Goal: Task Accomplishment & Management: Use online tool/utility

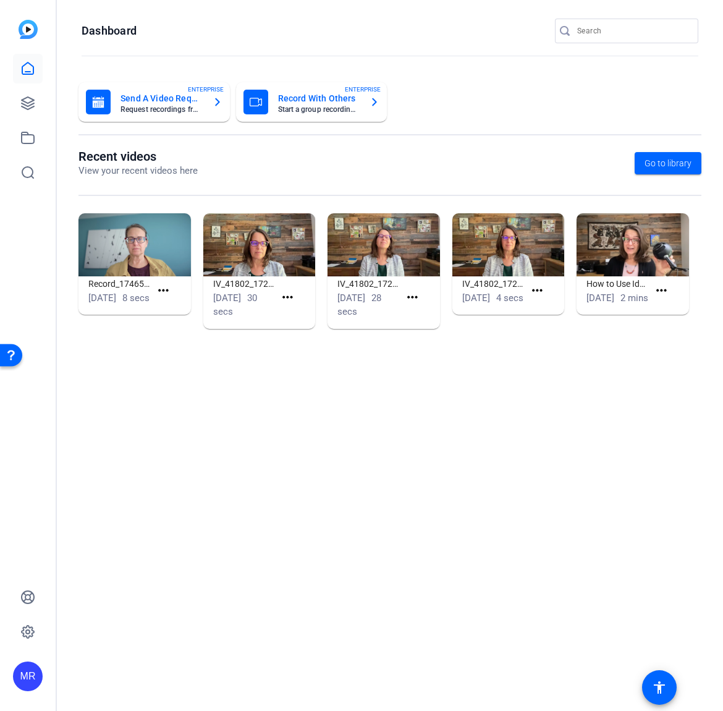
click at [627, 27] on input "Search" at bounding box center [632, 30] width 111 height 15
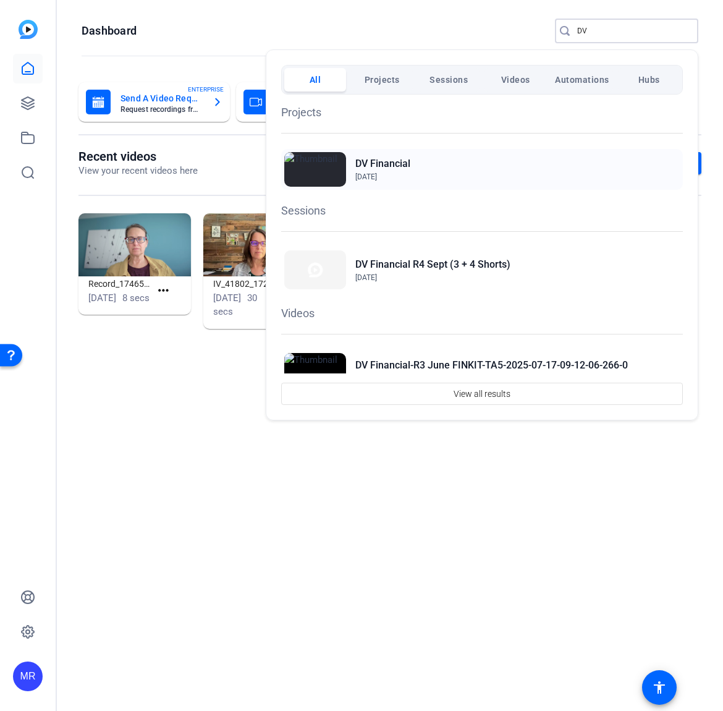
type input "DV"
click at [380, 163] on h2 "DV Financial" at bounding box center [382, 163] width 55 height 15
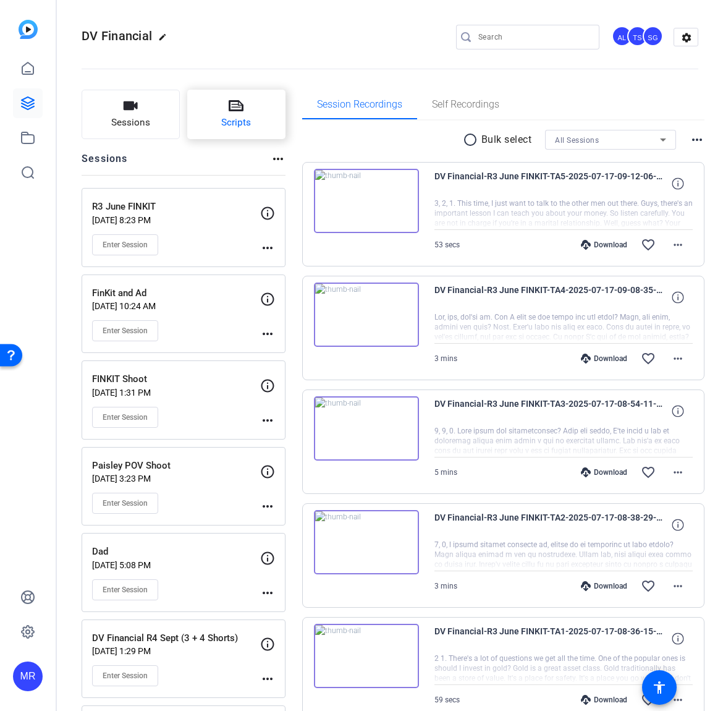
click at [249, 117] on span "Scripts" at bounding box center [236, 123] width 30 height 14
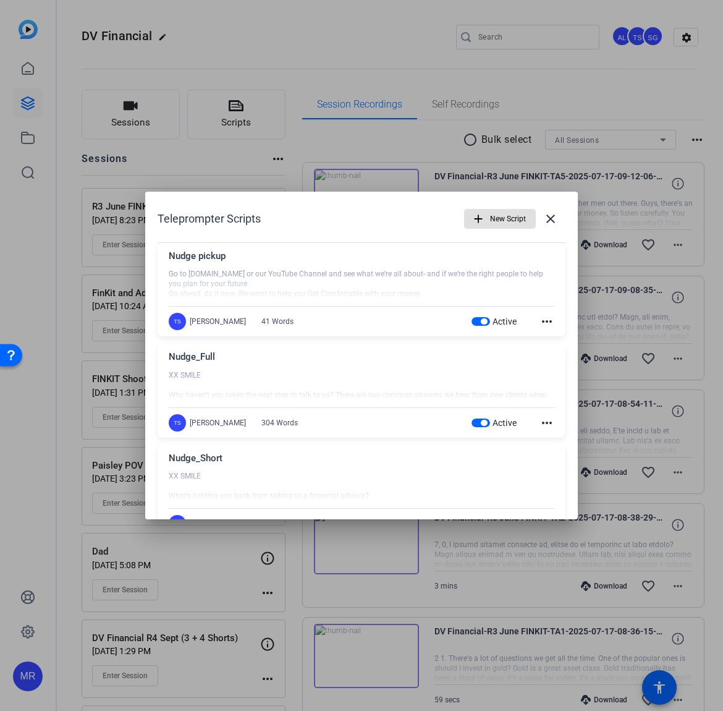
click at [473, 319] on span "button" at bounding box center [481, 321] width 19 height 9
click at [481, 425] on span "button" at bounding box center [484, 423] width 6 height 6
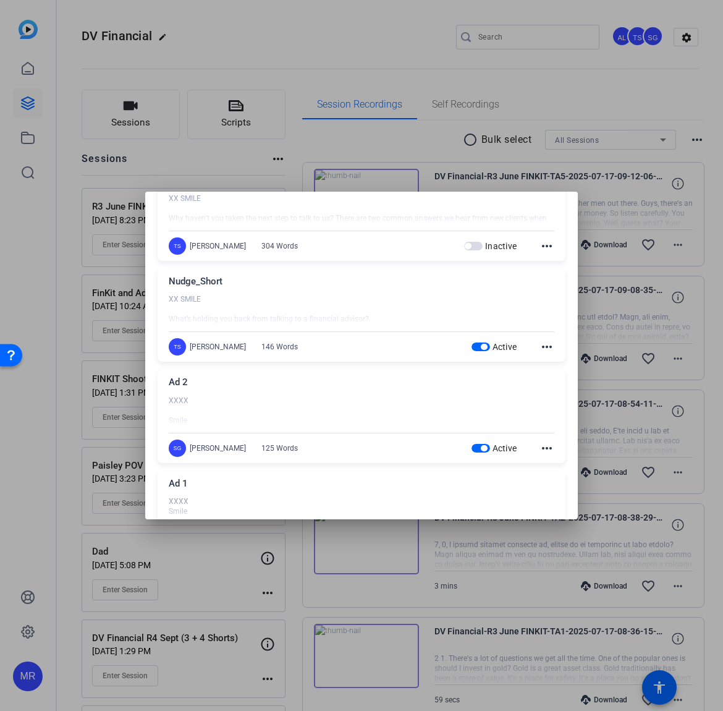
scroll to position [185, 0]
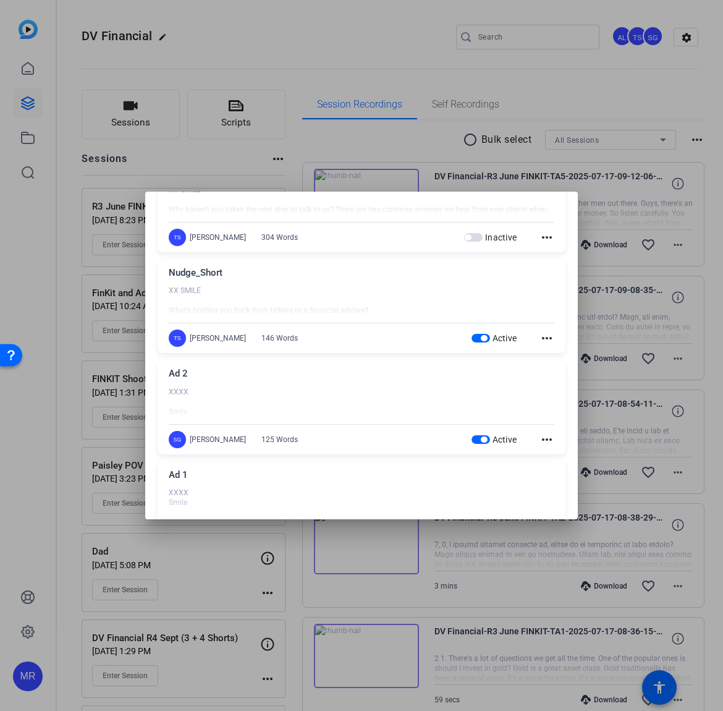
click at [473, 339] on span "button" at bounding box center [481, 338] width 19 height 9
click at [481, 440] on span "button" at bounding box center [484, 439] width 6 height 6
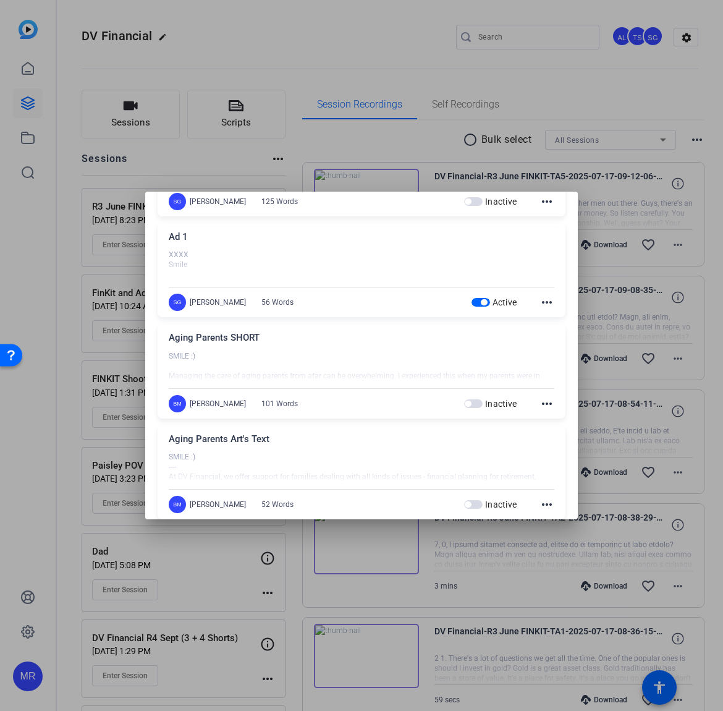
scroll to position [433, 0]
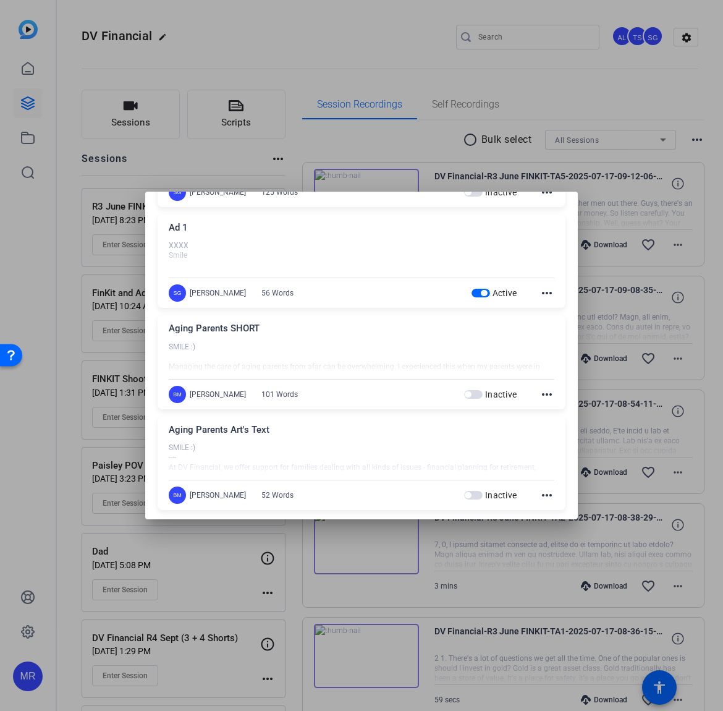
click at [481, 291] on span "button" at bounding box center [484, 293] width 6 height 6
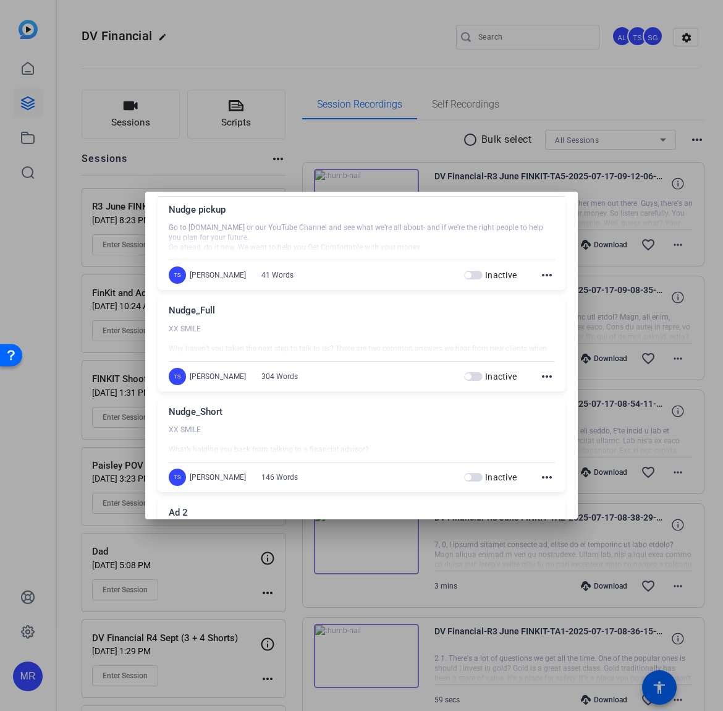
scroll to position [0, 0]
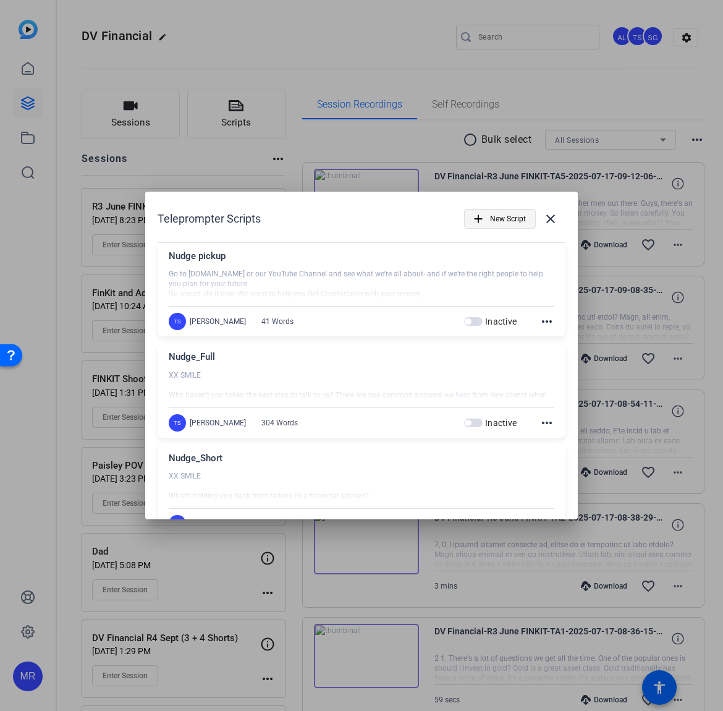
click at [496, 223] on span "New Script" at bounding box center [508, 218] width 36 height 23
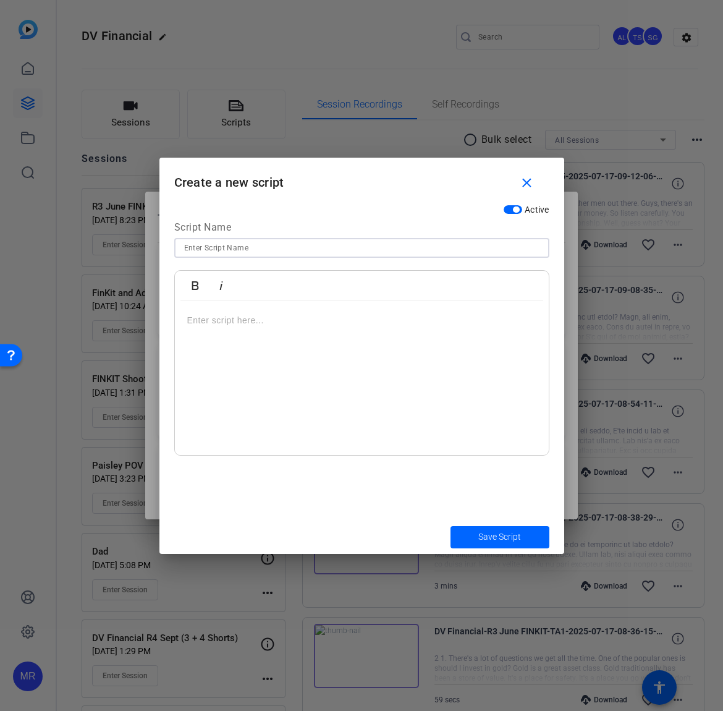
click at [280, 249] on input at bounding box center [361, 247] width 355 height 15
type input "Meet [PERSON_NAME]"
click at [251, 316] on p at bounding box center [361, 320] width 349 height 14
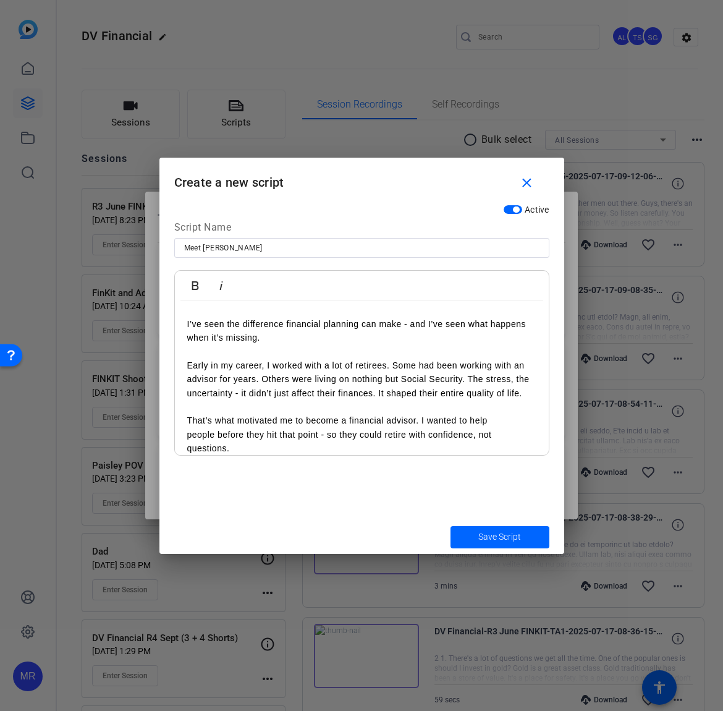
scroll to position [355, 0]
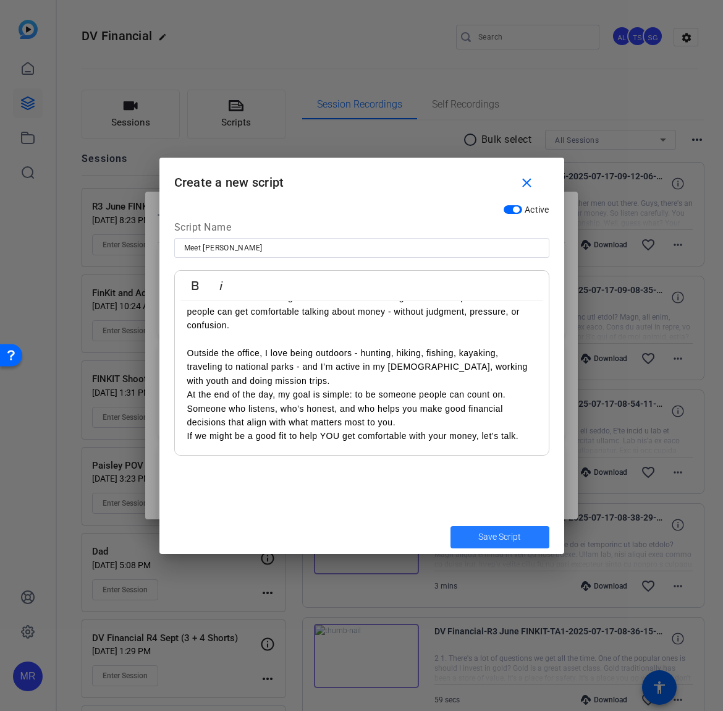
click at [511, 535] on span "Save Script" at bounding box center [499, 536] width 43 height 13
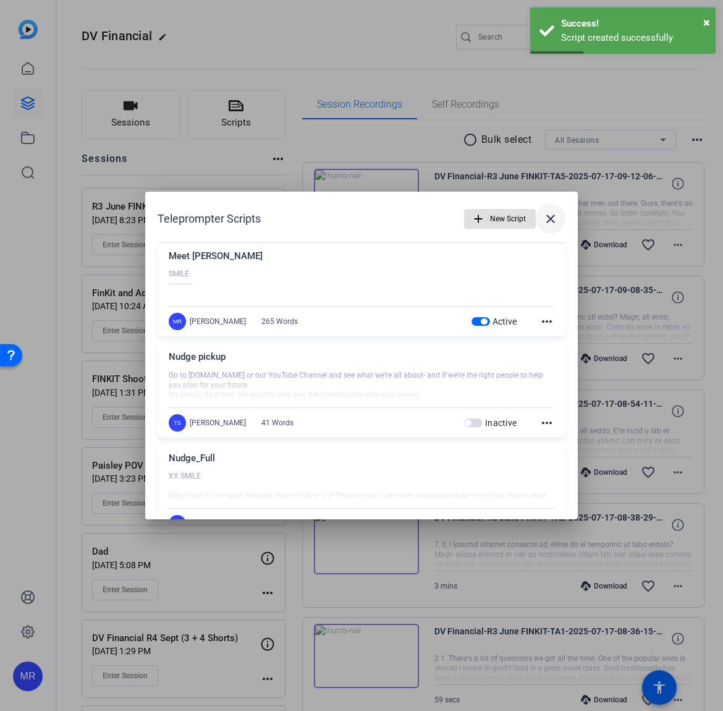
click at [549, 219] on mat-icon "close" at bounding box center [550, 218] width 15 height 15
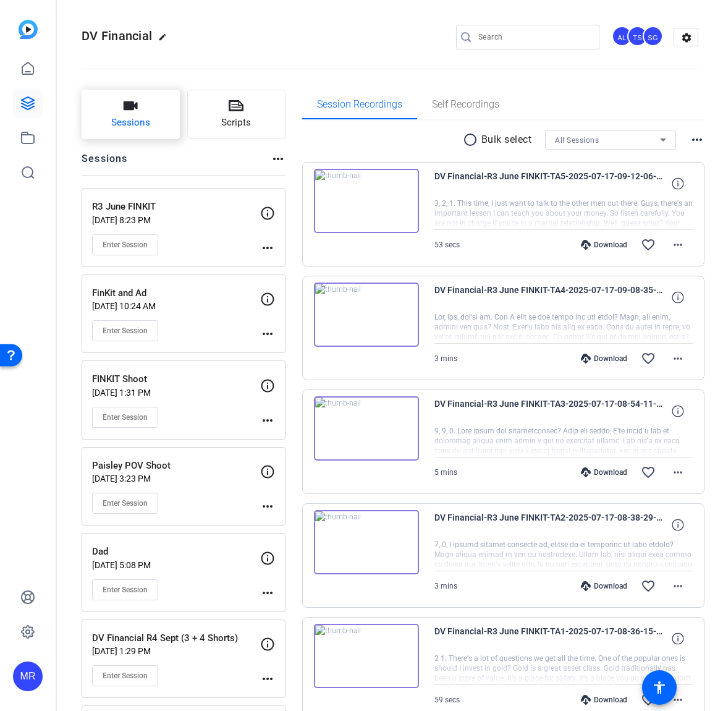
click at [148, 129] on span "Sessions" at bounding box center [130, 123] width 39 height 14
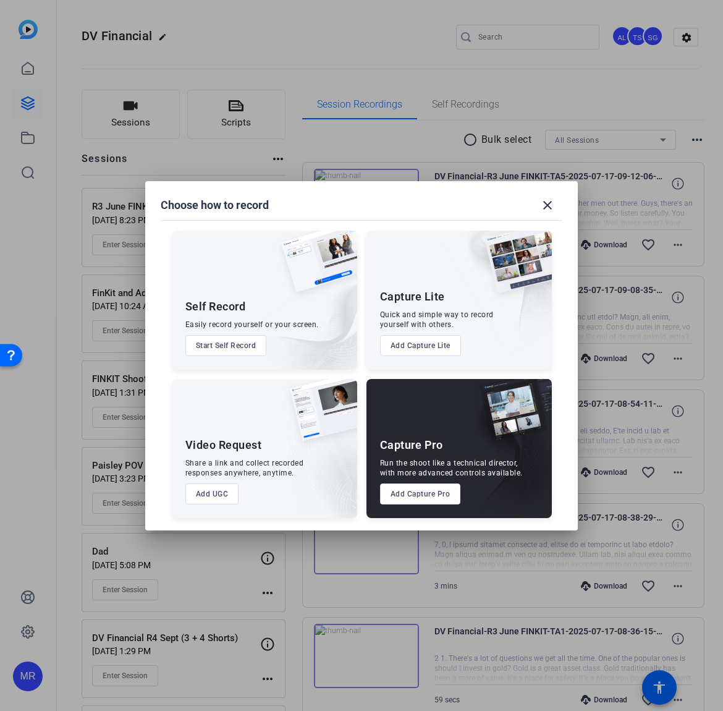
click at [409, 492] on button "Add Capture Pro" at bounding box center [420, 493] width 81 height 21
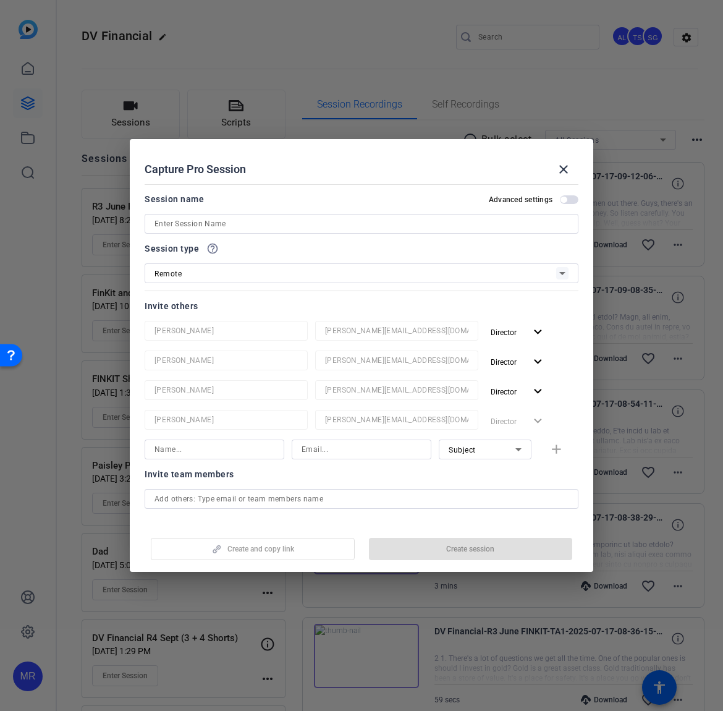
click at [184, 227] on input at bounding box center [362, 223] width 414 height 15
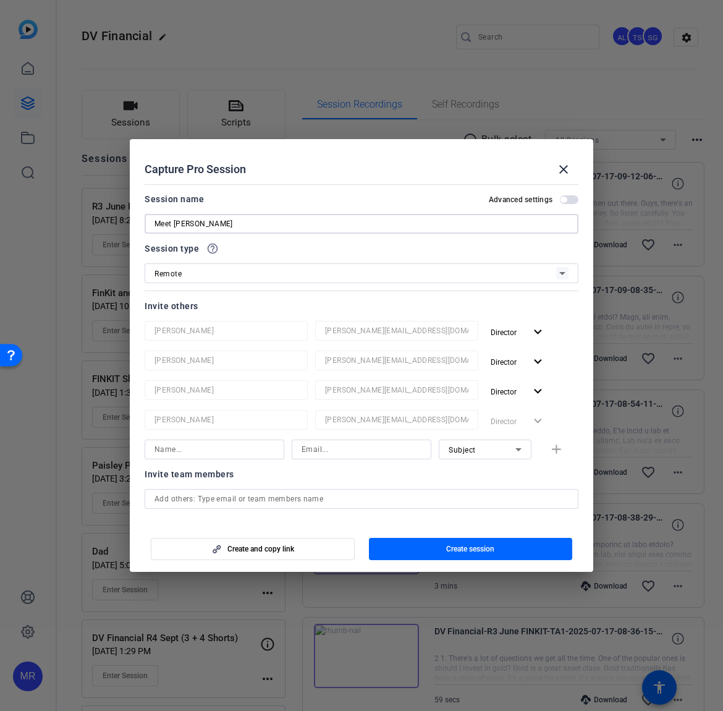
type input "Meet [PERSON_NAME]"
click at [231, 457] on div at bounding box center [215, 449] width 120 height 20
click at [229, 450] on input at bounding box center [215, 449] width 120 height 15
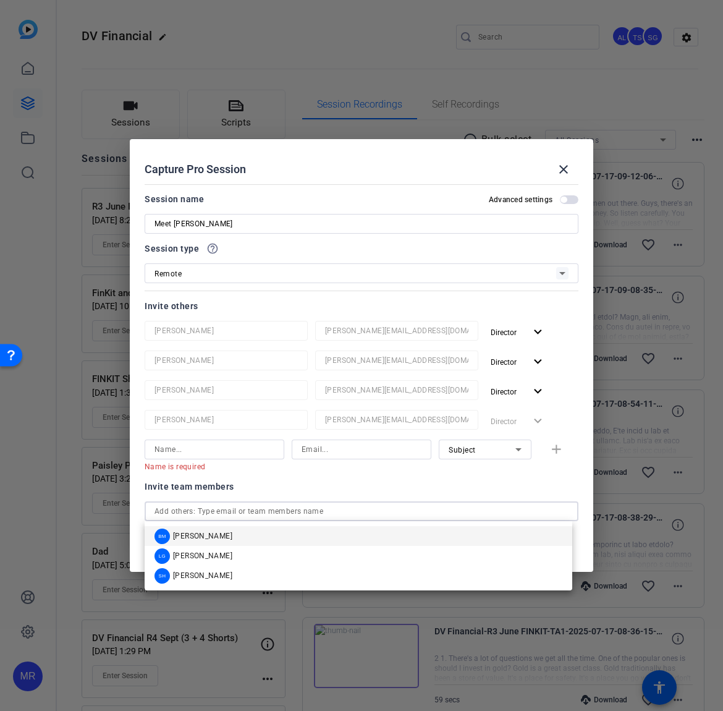
click at [227, 499] on div "Invite team members person Audrey Lee Audrey@ideadecanter.com Director expand_m…" at bounding box center [362, 588] width 434 height 218
click at [229, 535] on span "Betsy Mugavero" at bounding box center [202, 536] width 59 height 10
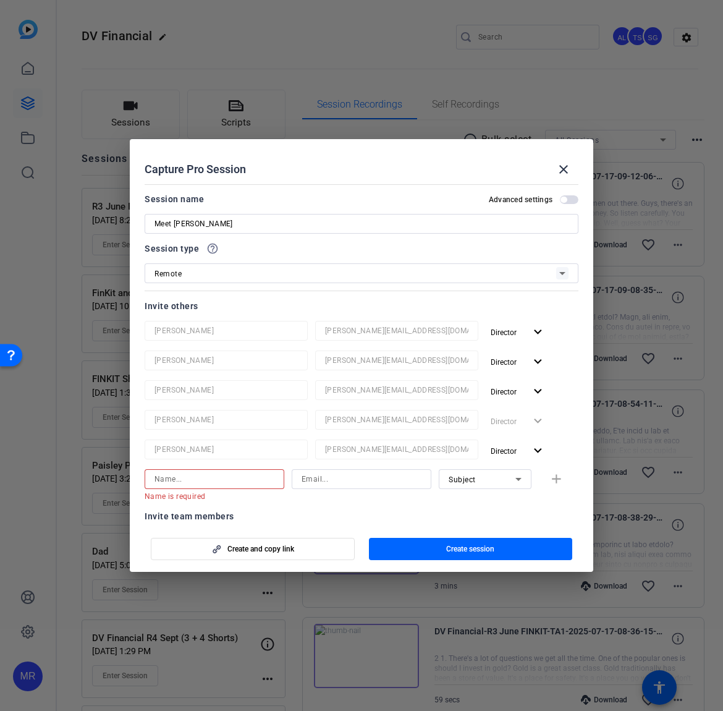
click at [232, 478] on input at bounding box center [215, 479] width 120 height 15
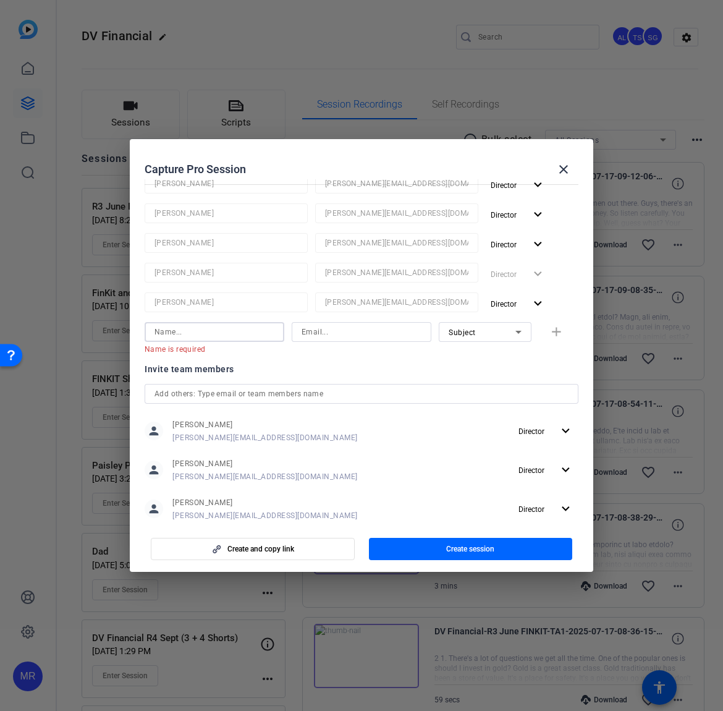
scroll to position [252, 0]
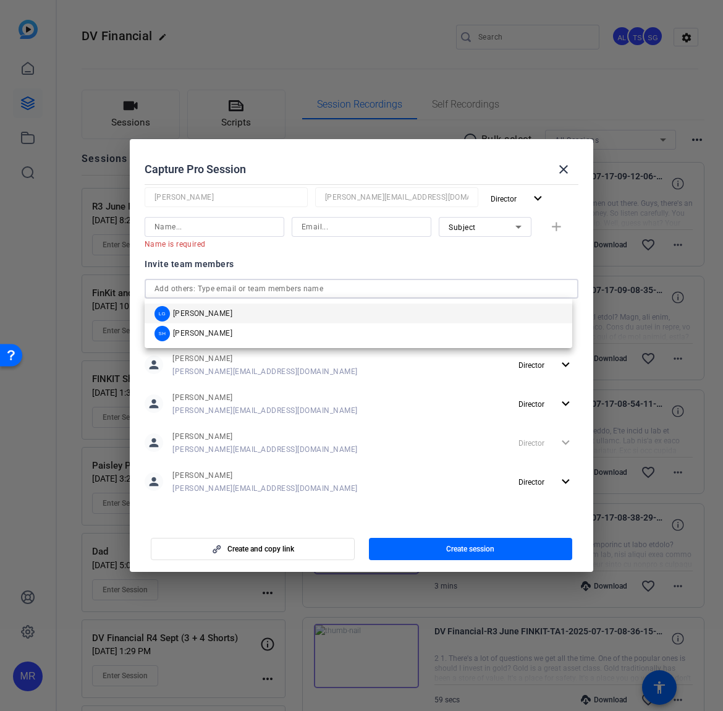
click at [235, 285] on input "text" at bounding box center [362, 288] width 414 height 15
click at [239, 313] on mat-option "LG Laura Garfield" at bounding box center [359, 313] width 428 height 20
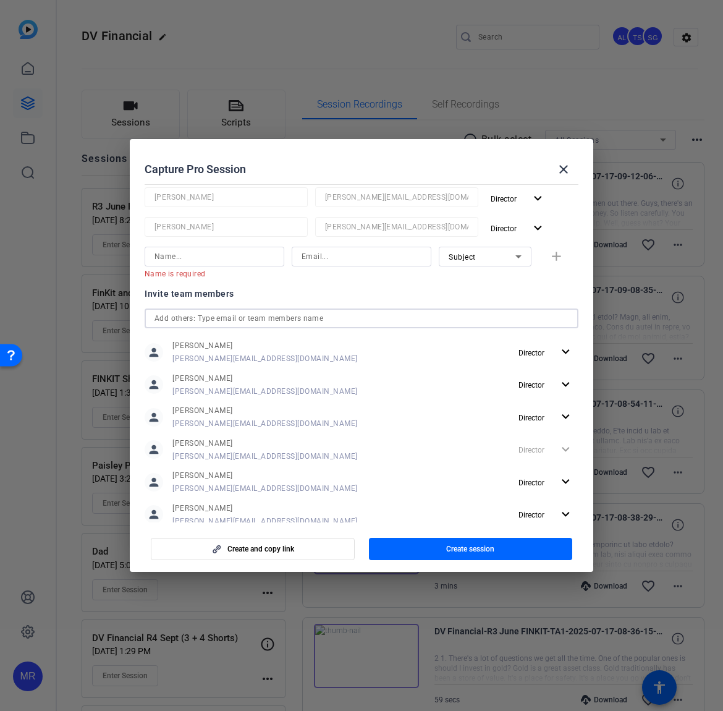
click at [232, 324] on input "text" at bounding box center [362, 318] width 414 height 15
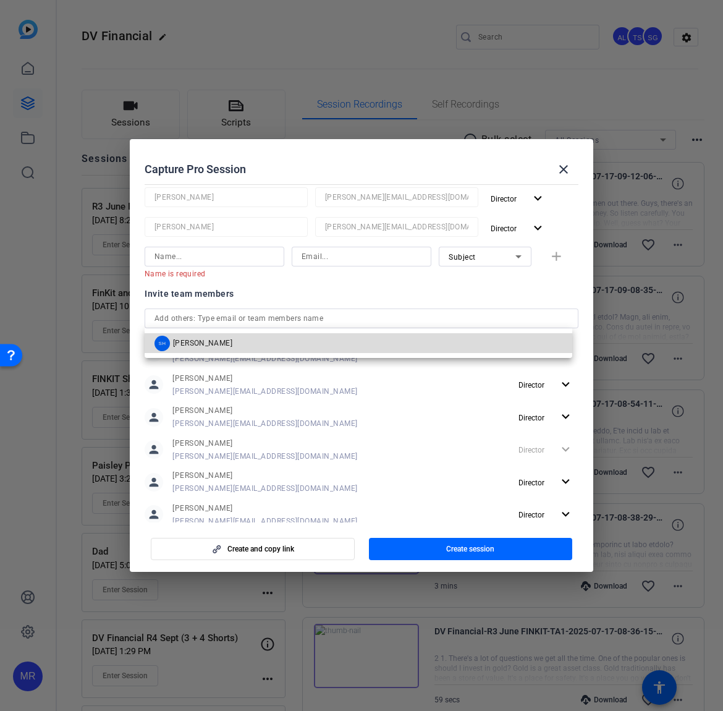
click at [232, 349] on mat-option "SH Sam Hale" at bounding box center [359, 343] width 428 height 20
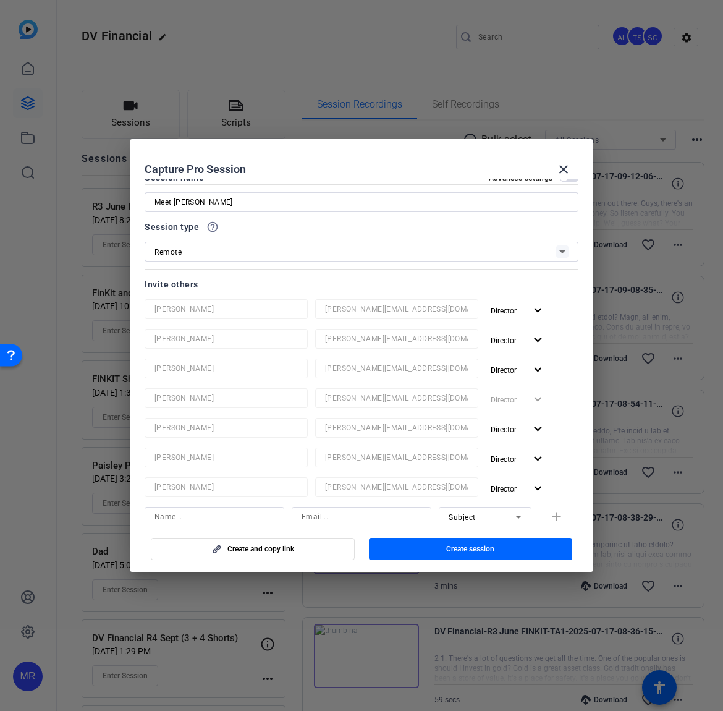
scroll to position [0, 0]
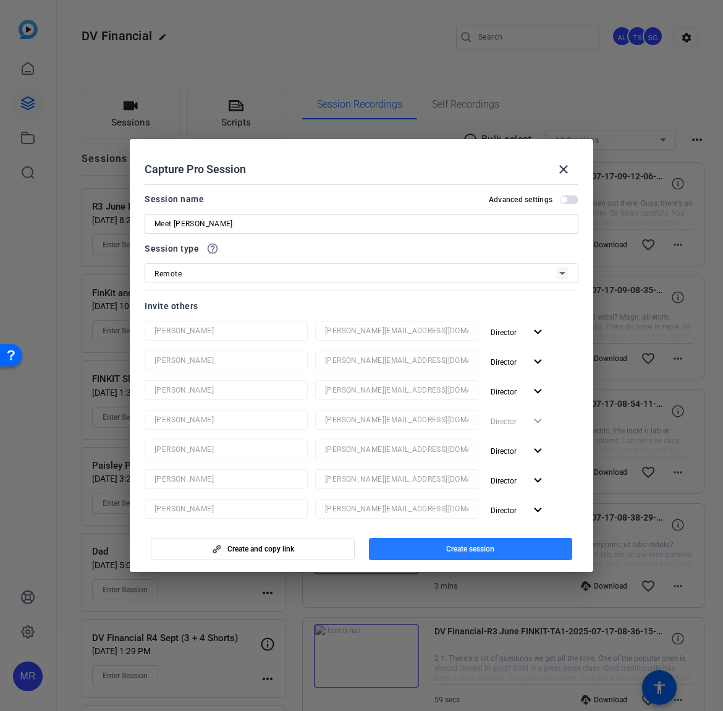
click at [455, 549] on span "Create session" at bounding box center [470, 549] width 48 height 10
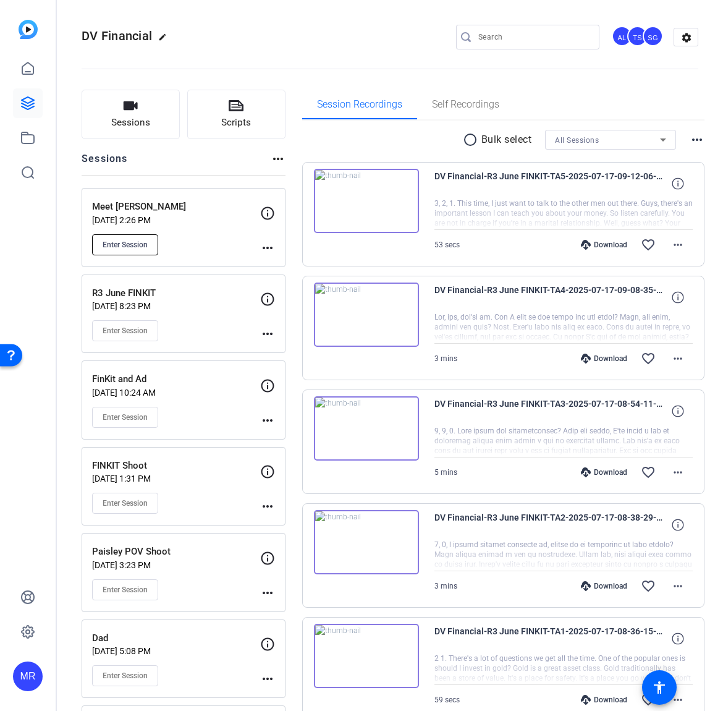
click at [143, 245] on span "Enter Session" at bounding box center [125, 245] width 45 height 10
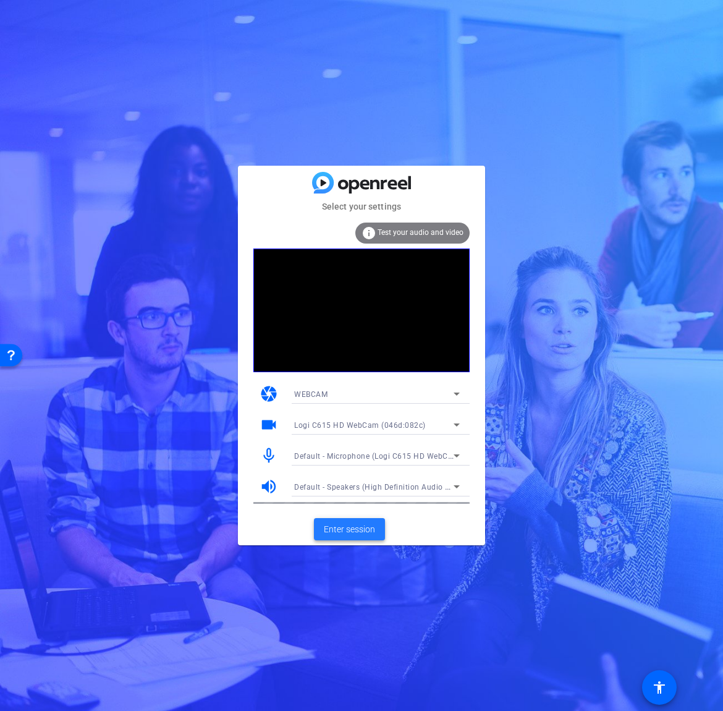
click at [363, 527] on span "Enter session" at bounding box center [349, 529] width 51 height 13
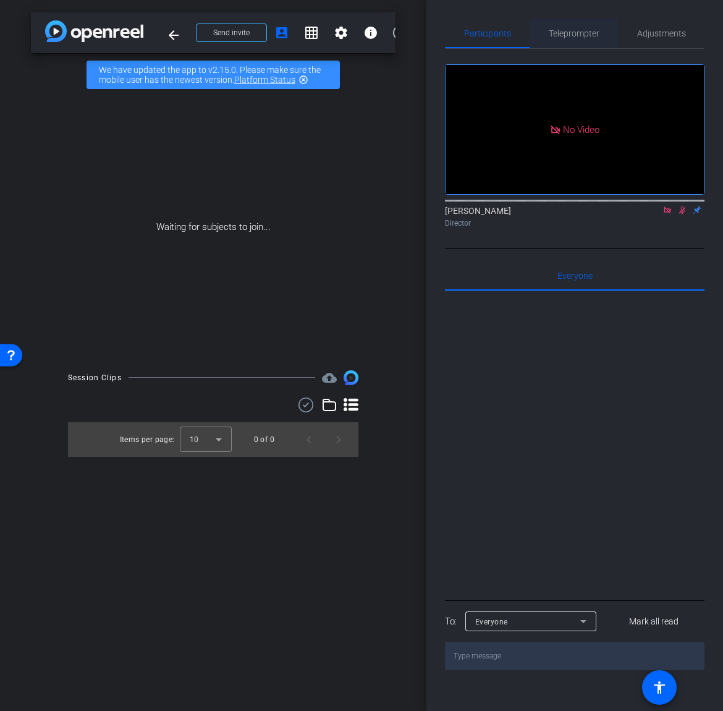
click at [577, 34] on span "Teleprompter" at bounding box center [574, 33] width 51 height 9
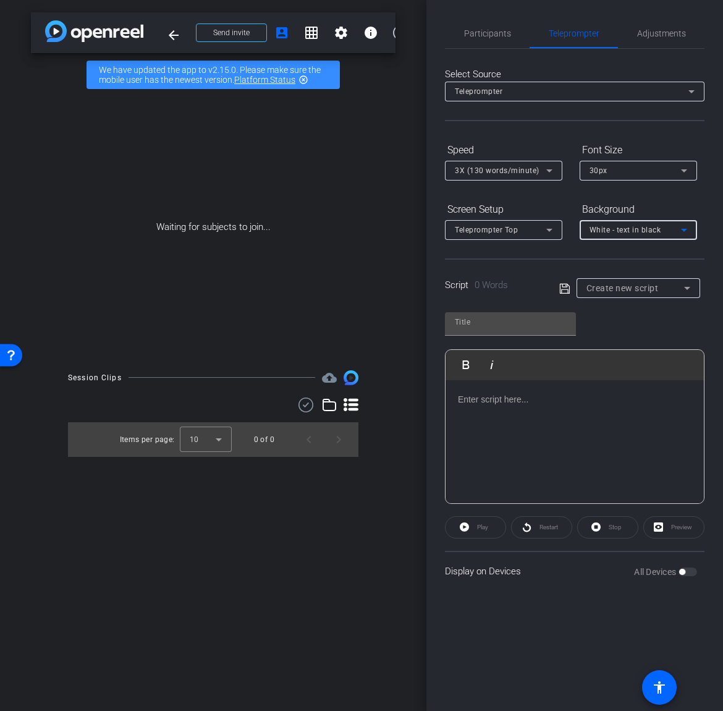
click at [627, 235] on div "White - text in black" at bounding box center [635, 229] width 91 height 15
click at [632, 269] on mat-option "Black - text in white" at bounding box center [638, 278] width 117 height 20
click at [525, 223] on div "Teleprompter Top" at bounding box center [500, 229] width 91 height 15
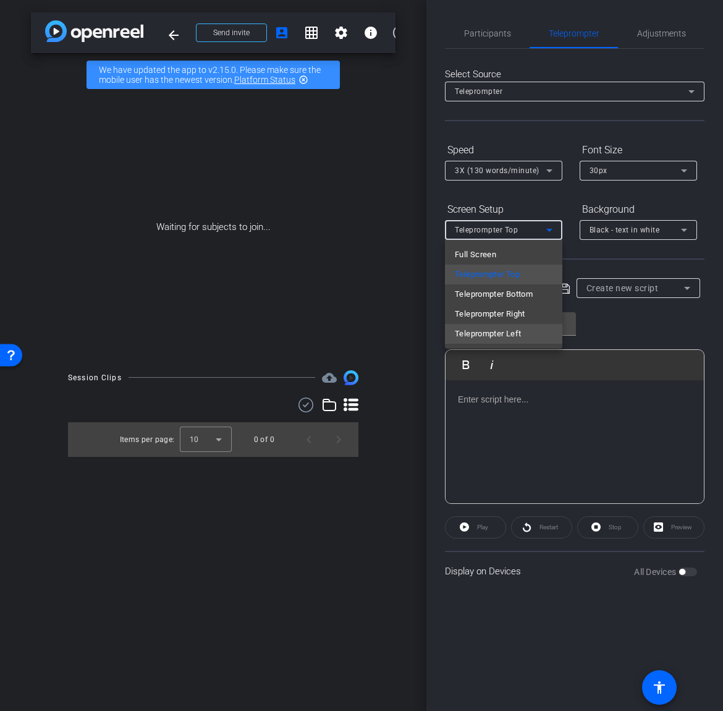
click at [527, 328] on mat-option "Teleprompter Left" at bounding box center [503, 334] width 117 height 20
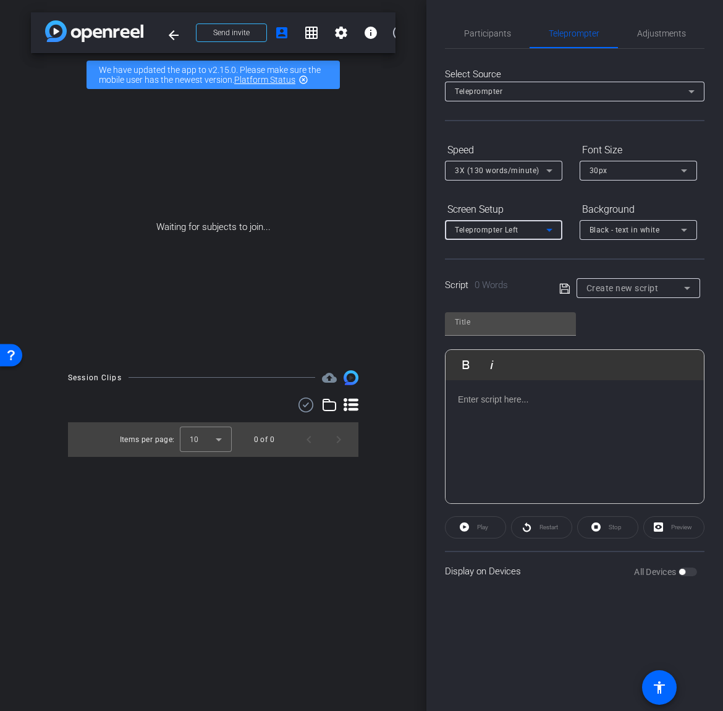
click at [522, 169] on span "3X (130 words/minute)" at bounding box center [497, 170] width 85 height 9
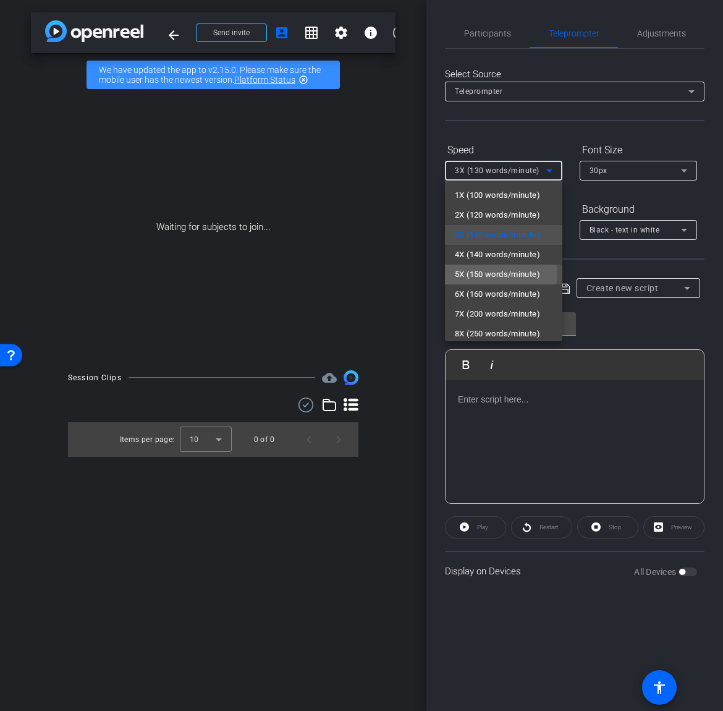
click at [501, 273] on span "5X (150 words/minute)" at bounding box center [497, 274] width 85 height 15
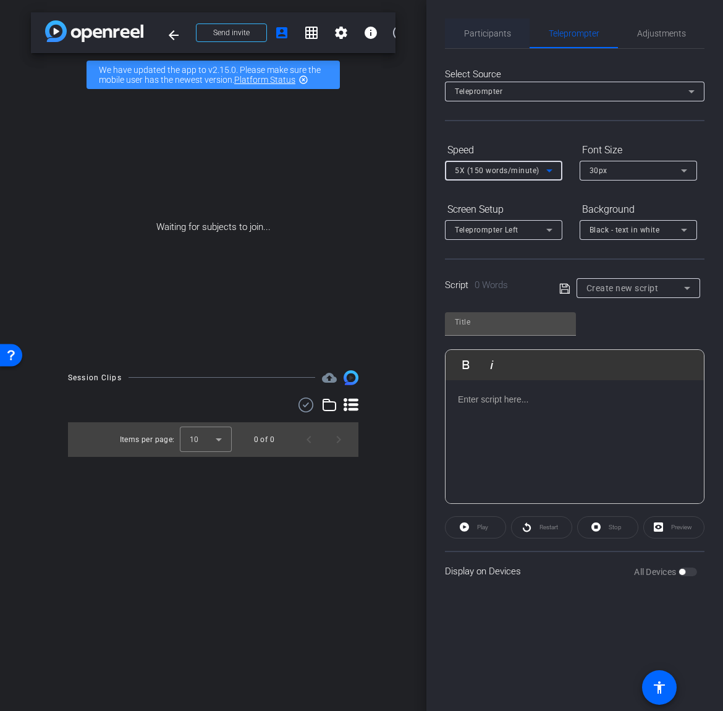
click at [496, 37] on span "Participants" at bounding box center [487, 33] width 47 height 9
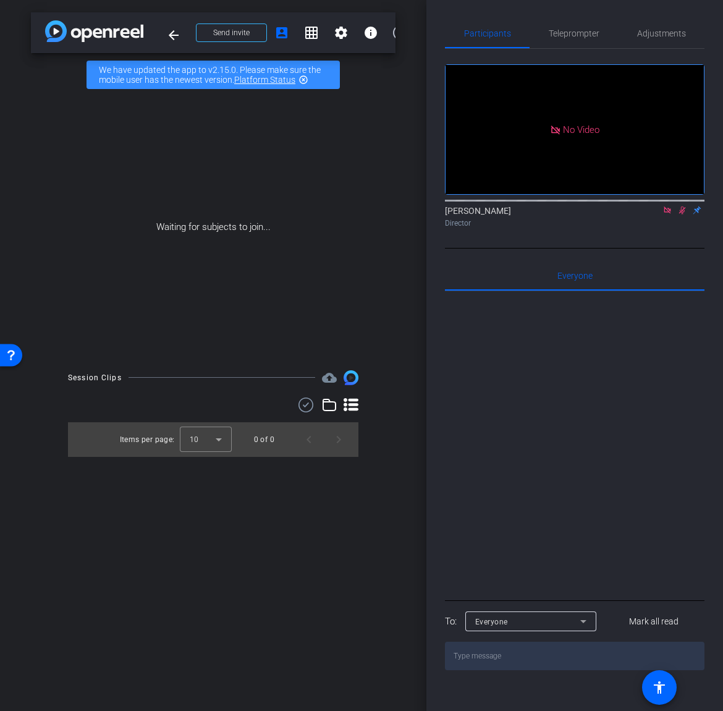
click at [666, 206] on icon at bounding box center [667, 209] width 7 height 7
click at [665, 214] on icon at bounding box center [668, 210] width 10 height 9
